Goal: Navigation & Orientation: Understand site structure

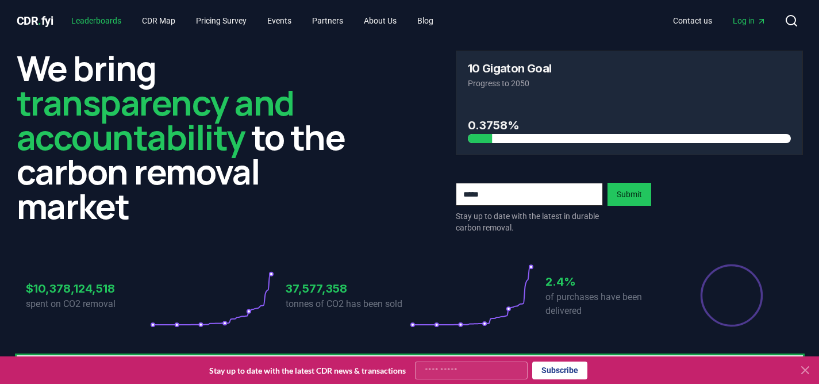
click at [113, 19] on link "Leaderboards" at bounding box center [96, 20] width 68 height 21
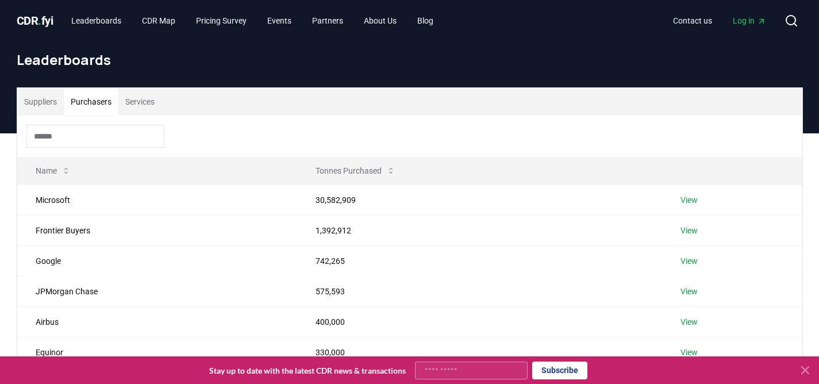
click at [100, 103] on button "Purchasers" at bounding box center [91, 102] width 55 height 28
click at [150, 102] on button "Services" at bounding box center [139, 102] width 43 height 28
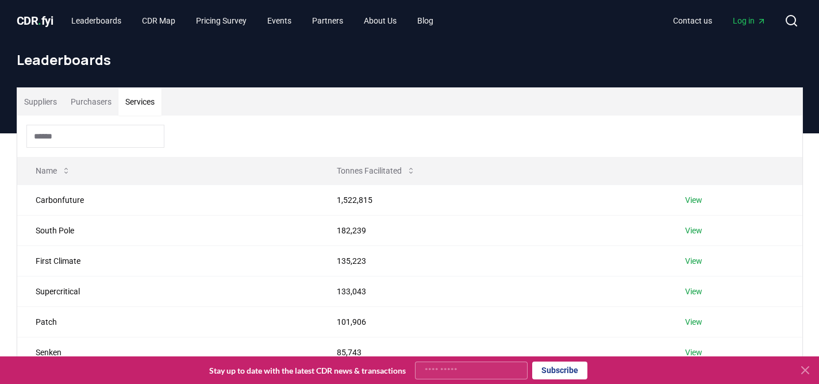
click at [41, 102] on button "Suppliers" at bounding box center [40, 102] width 47 height 28
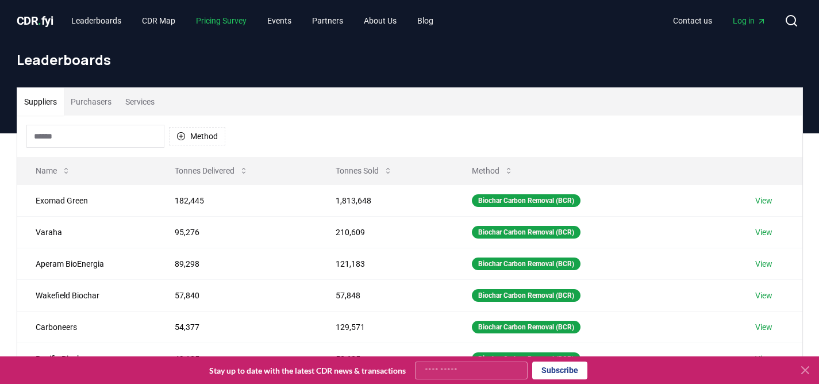
click at [210, 23] on link "Pricing Survey" at bounding box center [221, 20] width 69 height 21
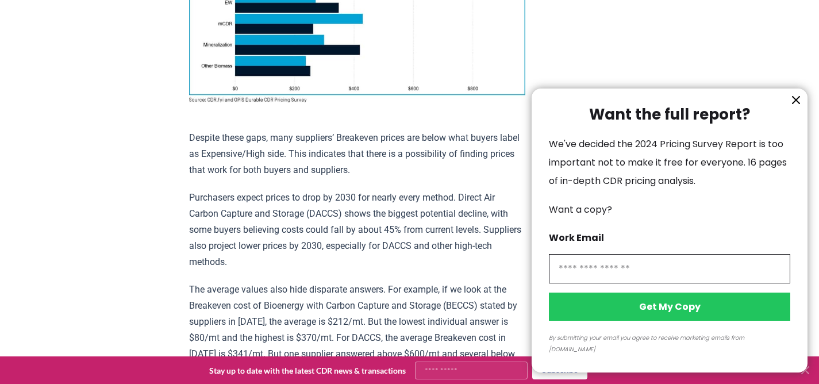
scroll to position [1062, 0]
click at [791, 107] on icon "information" at bounding box center [796, 100] width 14 height 14
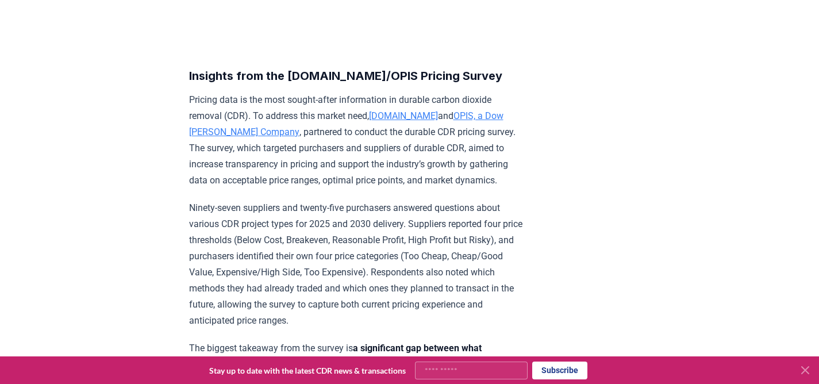
scroll to position [0, 0]
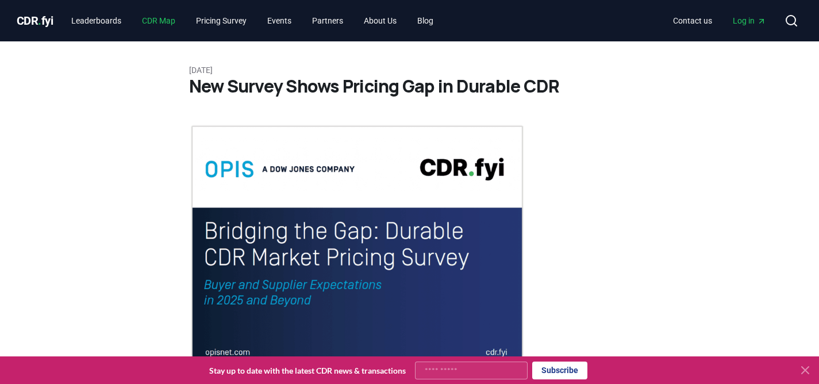
click at [156, 16] on link "CDR Map" at bounding box center [159, 20] width 52 height 21
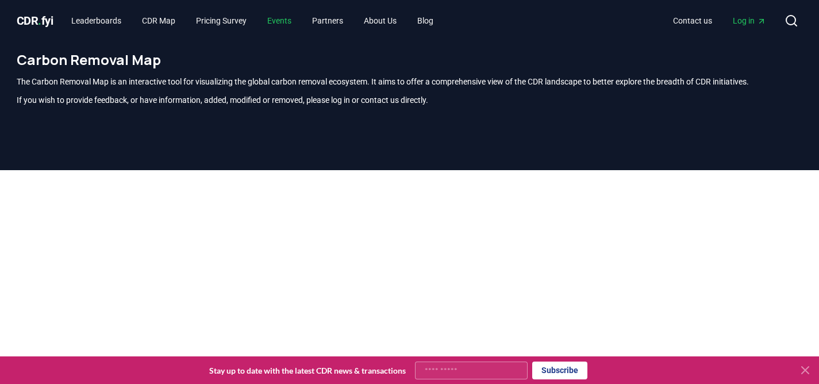
click at [300, 22] on link "Events" at bounding box center [279, 20] width 43 height 21
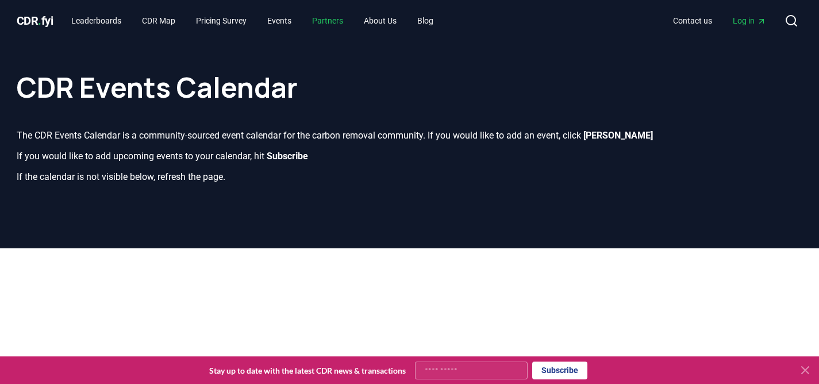
click at [335, 19] on link "Partners" at bounding box center [327, 20] width 49 height 21
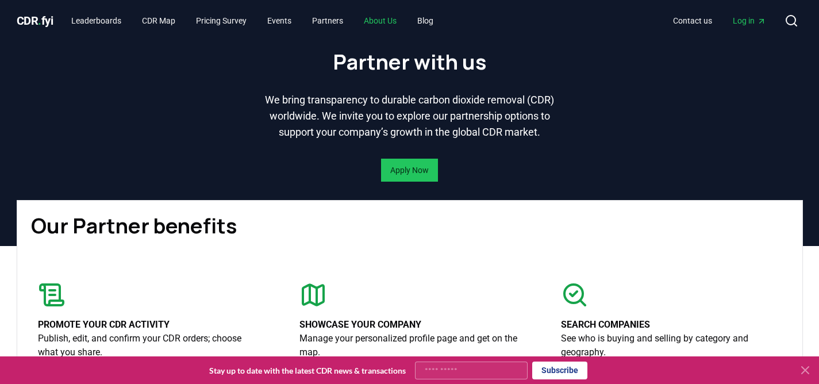
click at [402, 16] on link "About Us" at bounding box center [380, 20] width 51 height 21
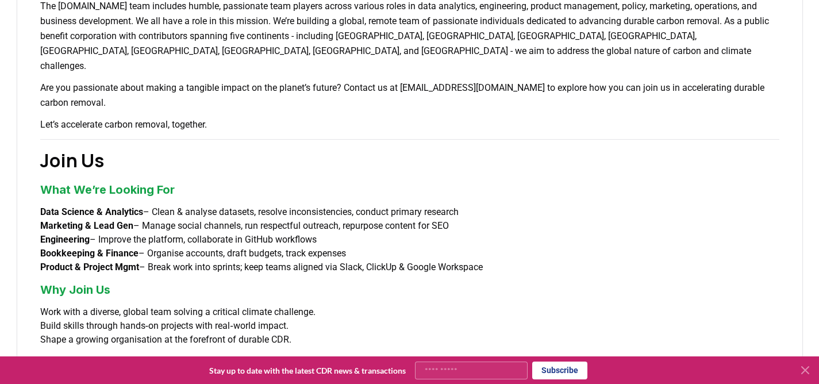
scroll to position [762, 0]
